Goal: Information Seeking & Learning: Check status

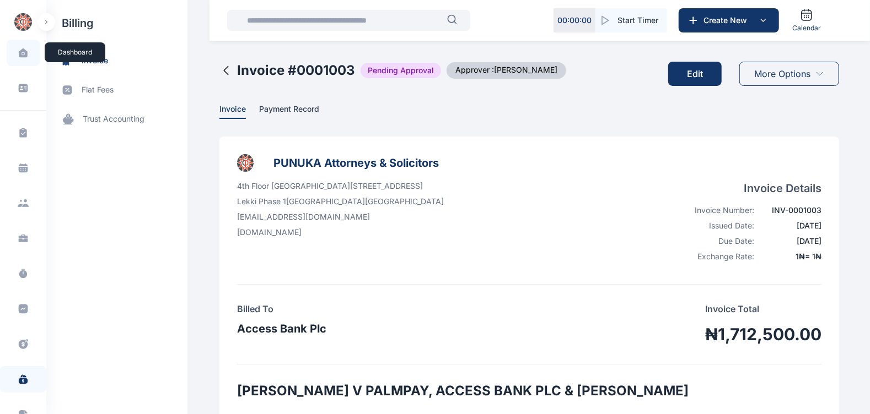
click at [14, 56] on span at bounding box center [23, 52] width 28 height 23
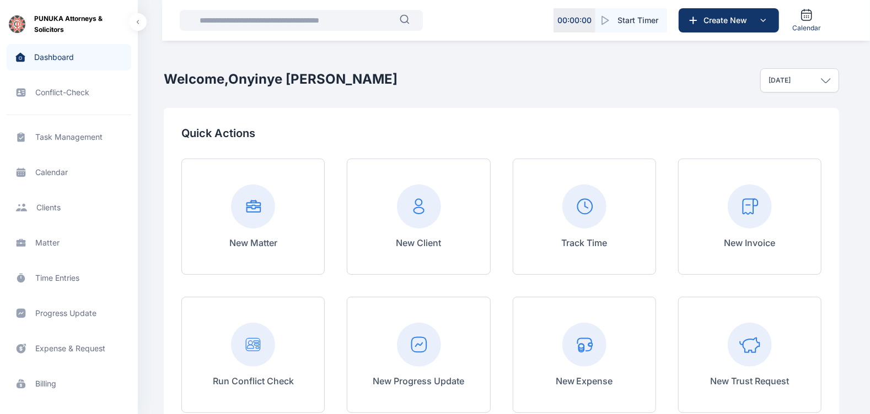
click at [273, 24] on input "text" at bounding box center [296, 20] width 207 height 22
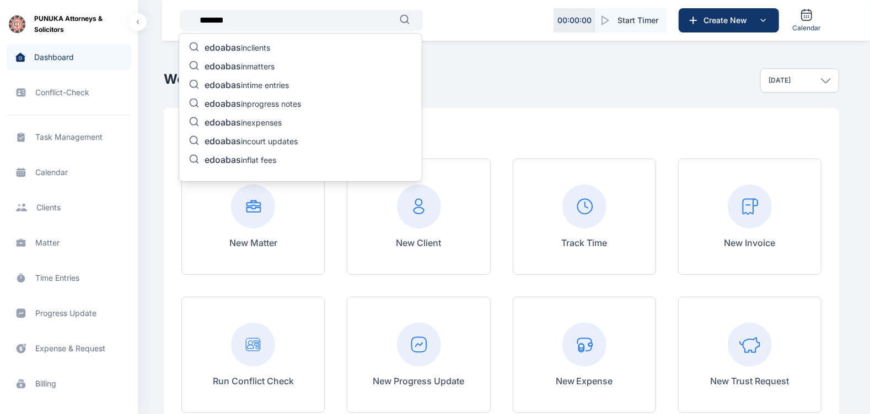
type input "*******"
click at [236, 69] on span "edoabas" at bounding box center [222, 66] width 36 height 11
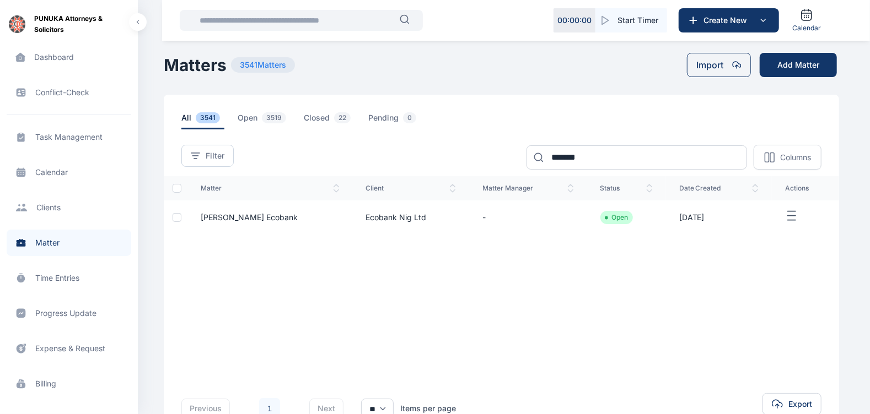
click at [295, 215] on span "[PERSON_NAME] Ecobank" at bounding box center [249, 217] width 97 height 9
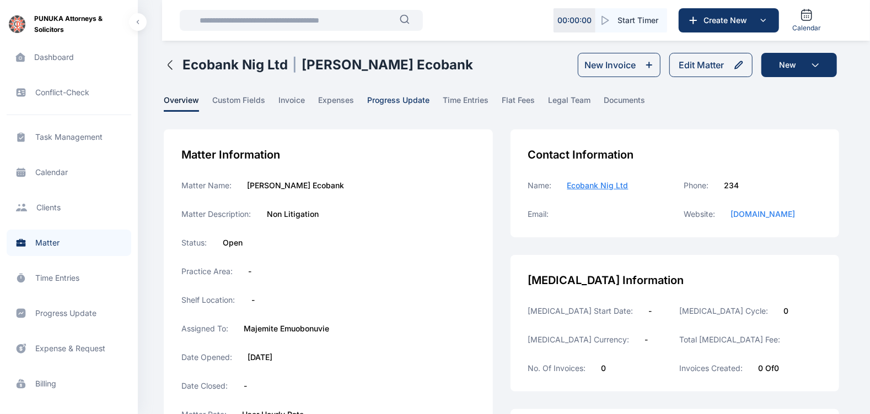
click at [394, 99] on span "progress update" at bounding box center [398, 103] width 62 height 17
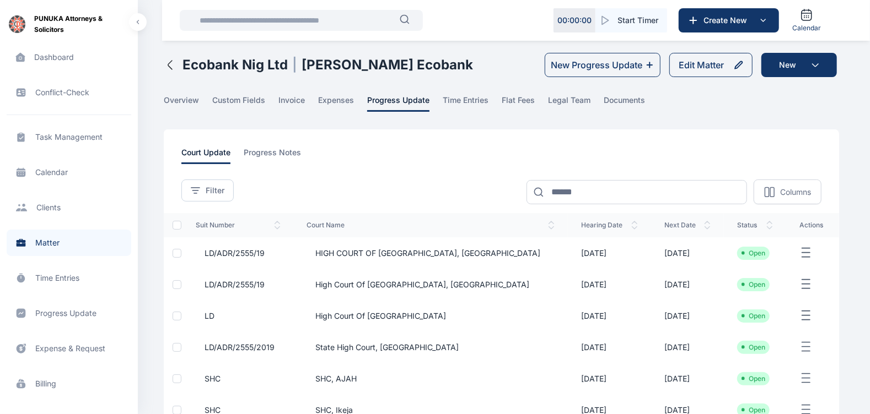
click at [425, 250] on span "HIGH COURT OF [GEOGRAPHIC_DATA], [GEOGRAPHIC_DATA]" at bounding box center [424, 253] width 234 height 11
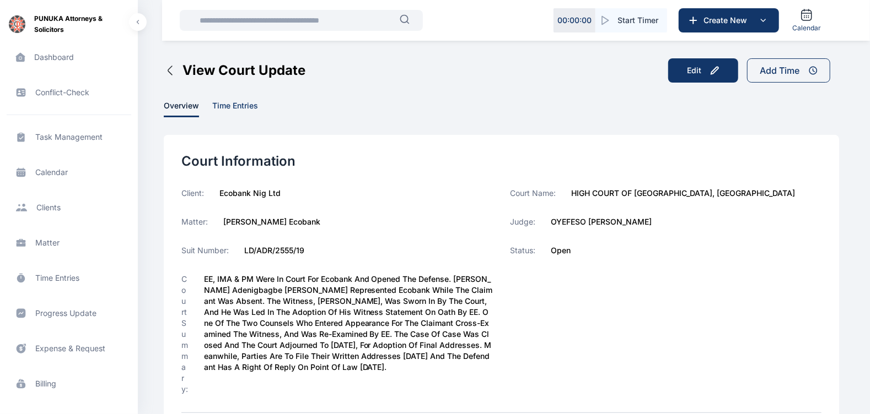
click at [234, 110] on span "time entries" at bounding box center [235, 108] width 46 height 17
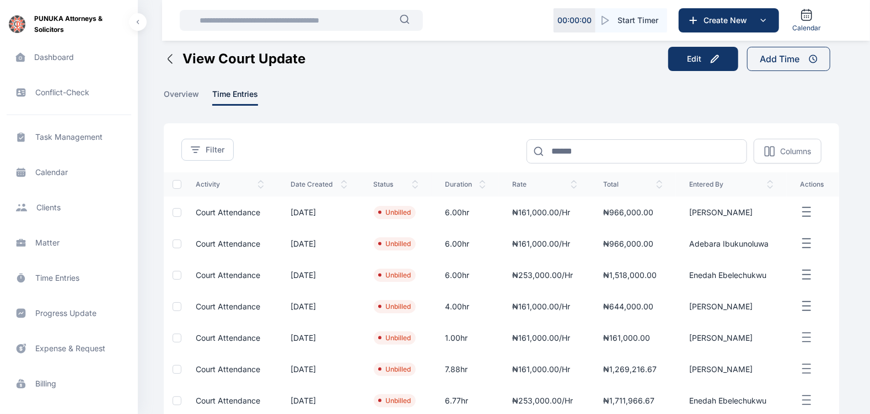
scroll to position [13, 0]
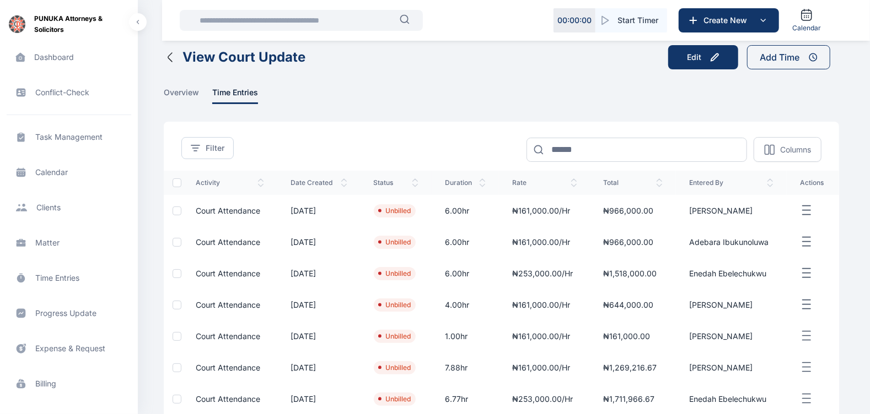
click at [171, 58] on icon "button" at bounding box center [170, 57] width 13 height 13
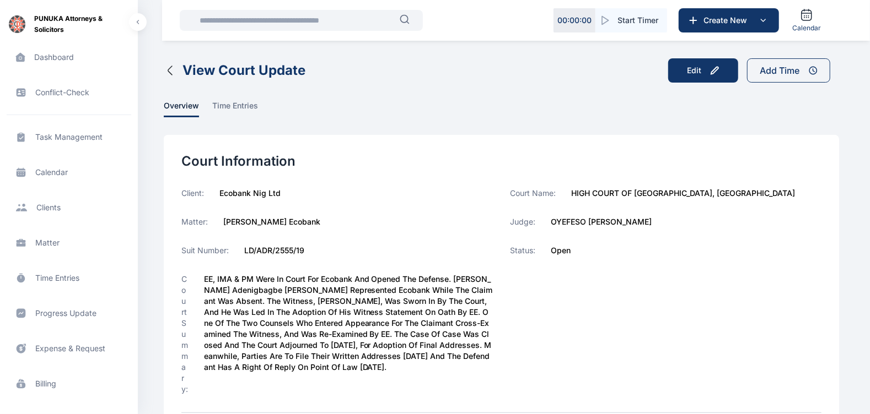
click at [174, 77] on icon "button" at bounding box center [170, 70] width 13 height 13
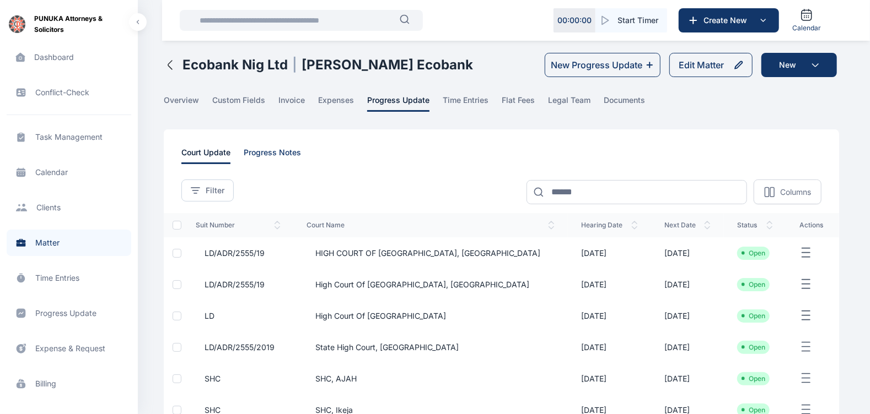
click at [284, 146] on div "**********" at bounding box center [501, 341] width 675 height 424
click at [273, 158] on span "progress notes" at bounding box center [272, 155] width 57 height 17
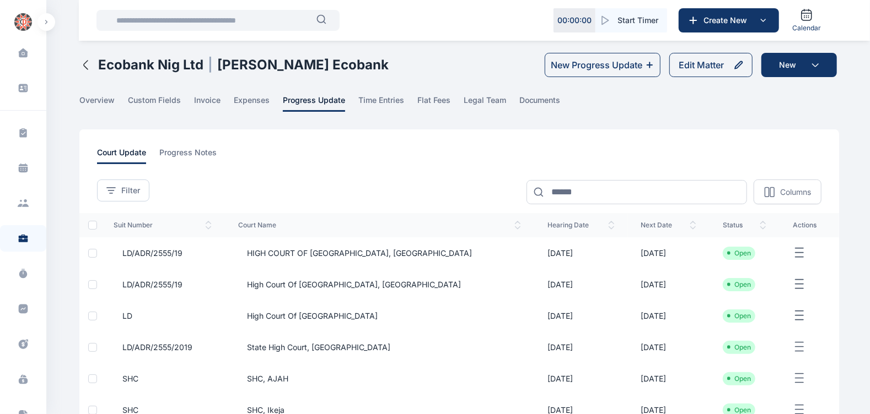
click at [792, 251] on icon "button" at bounding box center [798, 253] width 13 height 14
click at [595, 143] on div "**********" at bounding box center [458, 341] width 759 height 424
click at [256, 103] on span "expenses" at bounding box center [252, 103] width 36 height 17
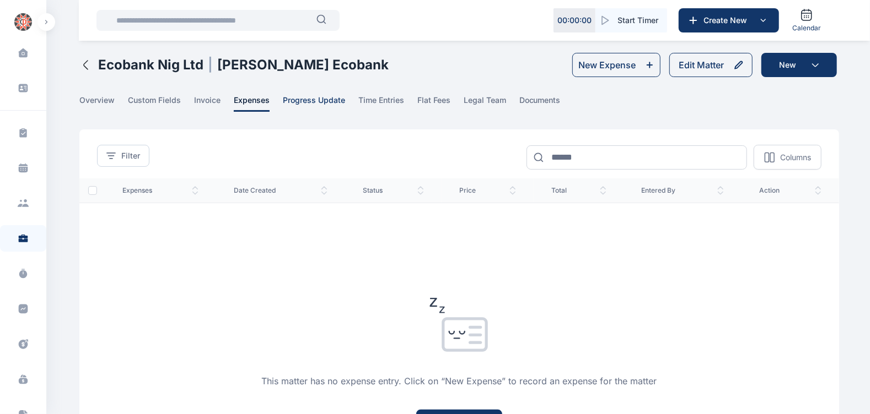
click at [298, 100] on span "progress update" at bounding box center [314, 103] width 62 height 17
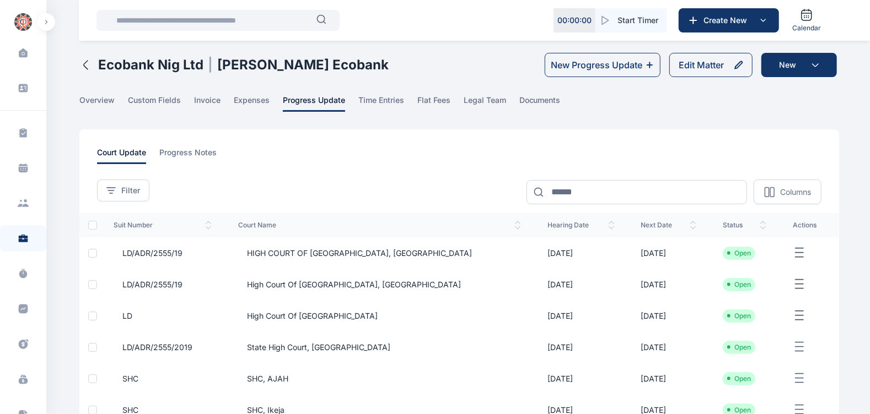
click at [161, 253] on span "LD/ADR/2555/19" at bounding box center [148, 253] width 69 height 11
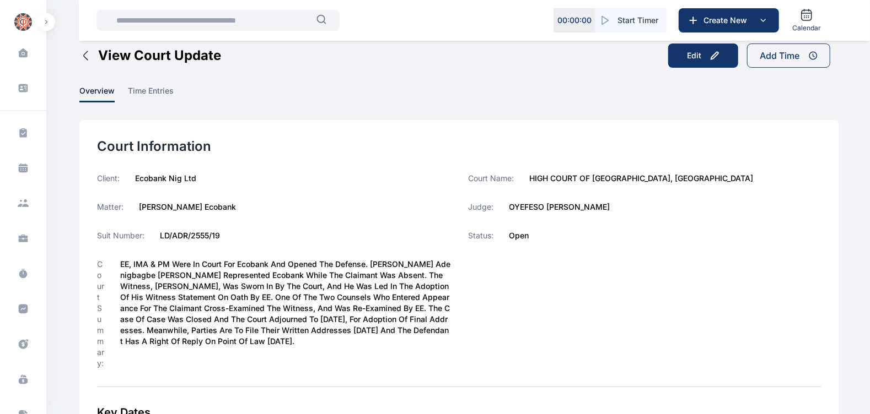
scroll to position [16, 0]
click at [651, 141] on div "Court Information" at bounding box center [459, 146] width 724 height 18
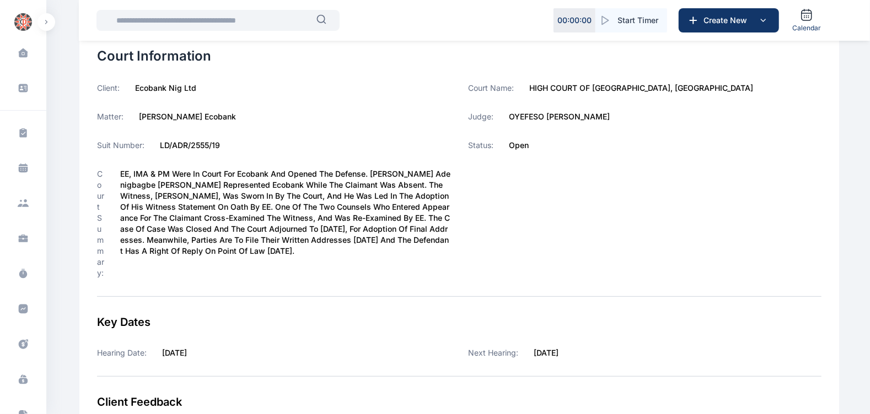
scroll to position [106, 0]
